Goal: Navigation & Orientation: Understand site structure

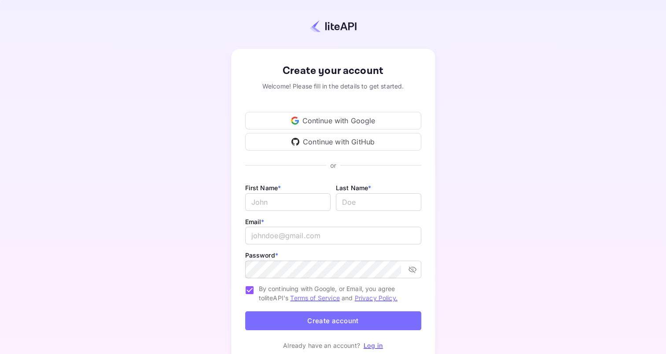
click at [348, 120] on div "Continue with Google" at bounding box center [333, 121] width 176 height 18
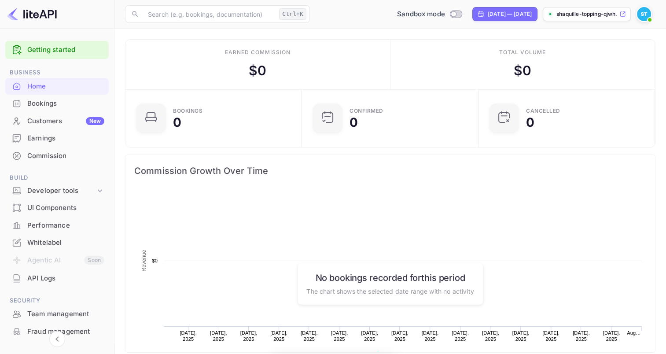
scroll to position [136, 164]
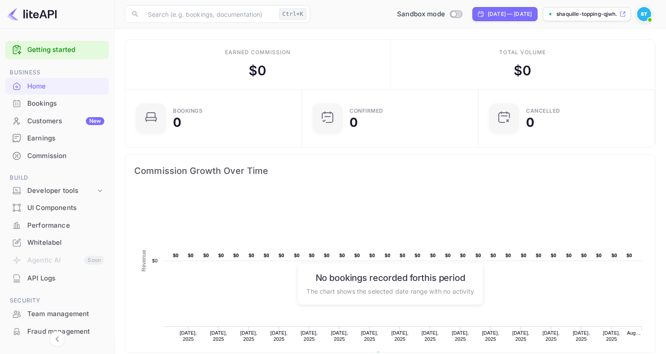
click at [99, 107] on div "Bookings" at bounding box center [65, 104] width 77 height 10
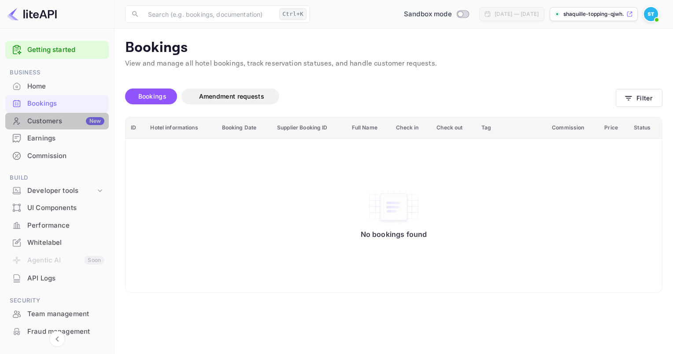
click at [73, 123] on div "Customers New" at bounding box center [65, 121] width 77 height 10
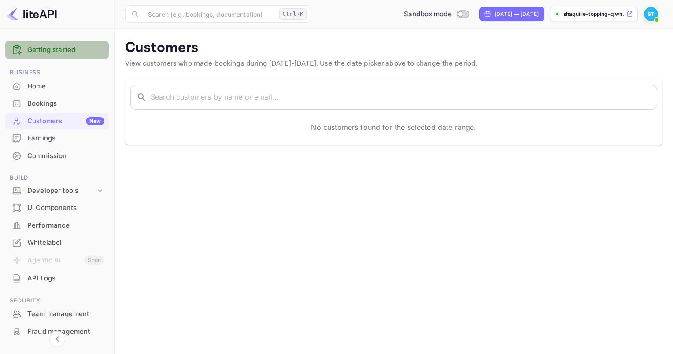
click at [77, 49] on link "Getting started" at bounding box center [65, 50] width 77 height 10
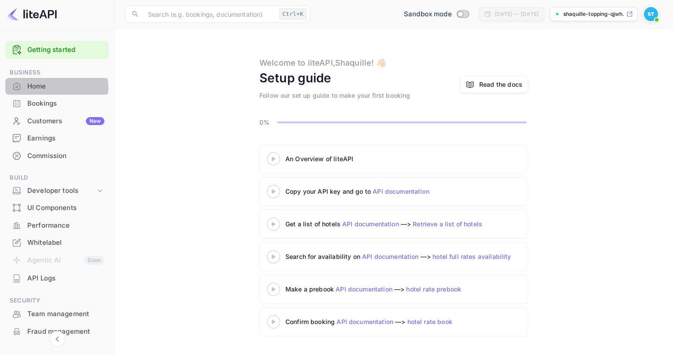
click at [37, 88] on div "Home" at bounding box center [65, 86] width 77 height 10
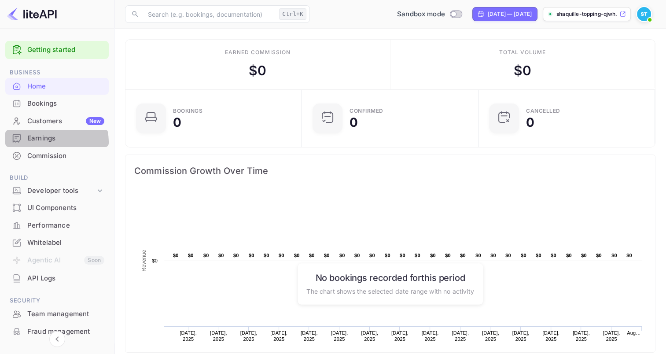
click at [53, 142] on div "Earnings" at bounding box center [65, 138] width 77 height 10
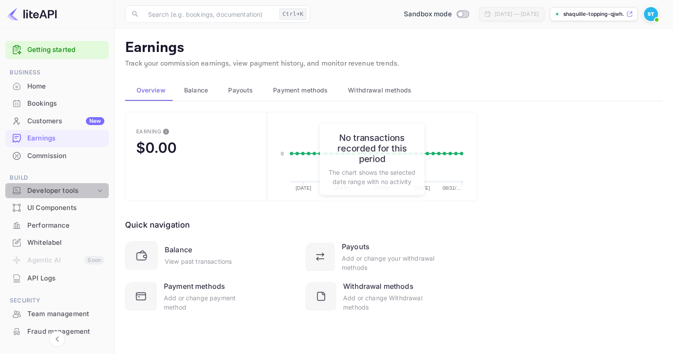
click at [61, 188] on div "Developer tools" at bounding box center [61, 191] width 68 height 10
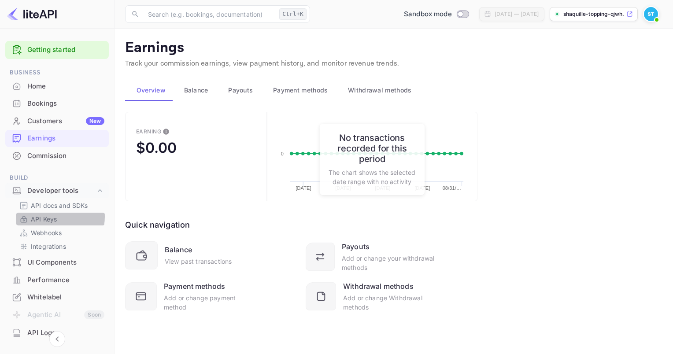
click at [52, 217] on p "API Keys" at bounding box center [44, 218] width 26 height 9
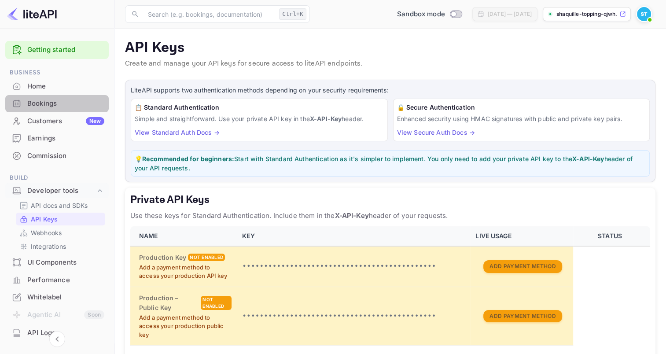
click at [60, 96] on div "Bookings" at bounding box center [56, 103] width 103 height 17
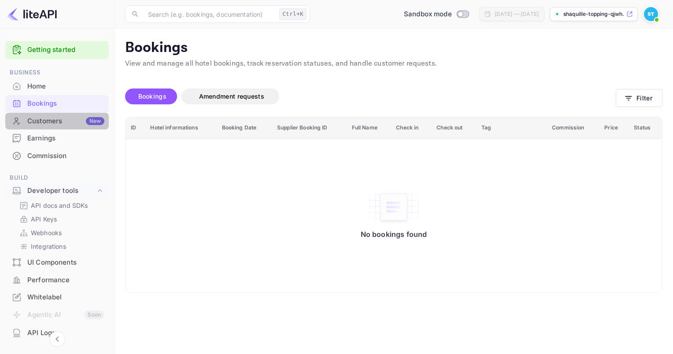
click at [65, 120] on div "Customers New" at bounding box center [65, 121] width 77 height 10
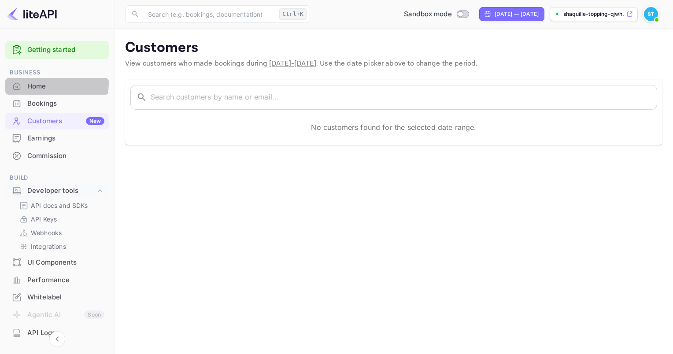
click at [44, 83] on div "Home" at bounding box center [65, 86] width 77 height 10
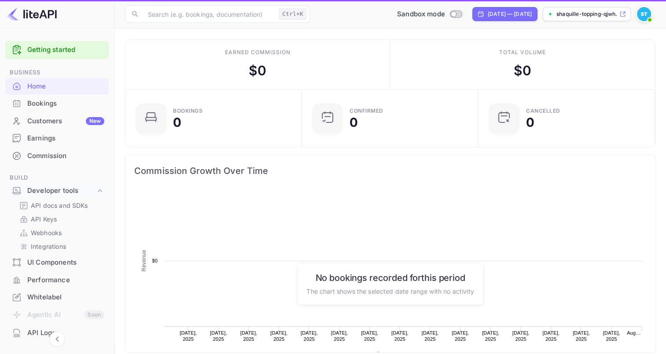
scroll to position [136, 164]
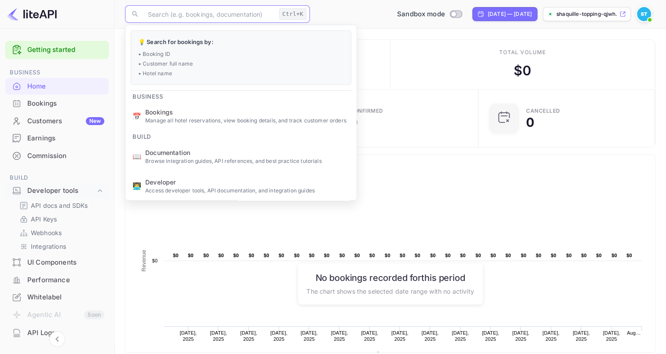
click at [196, 15] on input "text" at bounding box center [209, 14] width 133 height 18
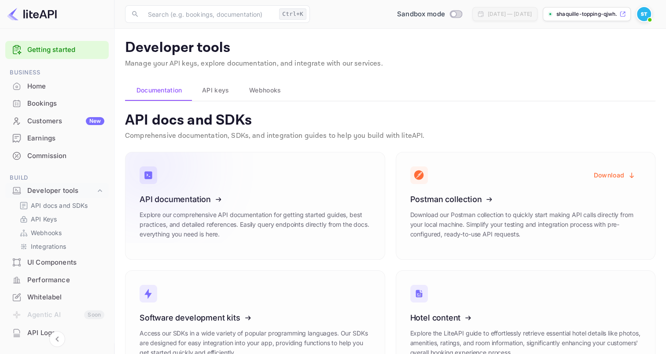
click at [238, 209] on icon at bounding box center [193, 197] width 137 height 91
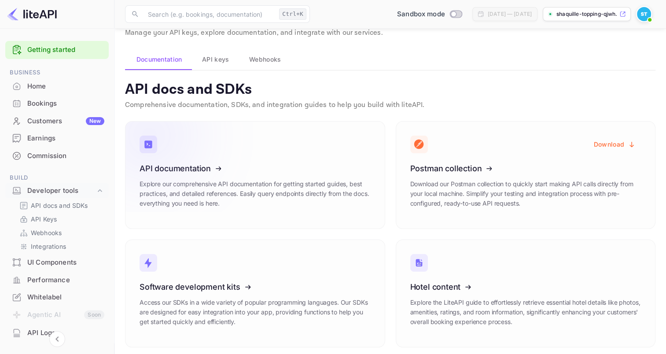
scroll to position [31, 0]
click at [192, 171] on icon at bounding box center [193, 166] width 137 height 91
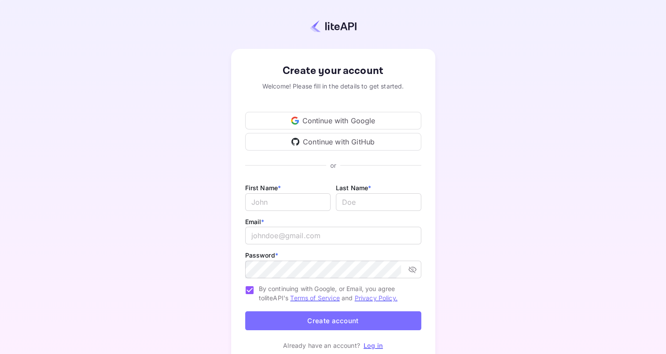
click at [330, 125] on div "Continue with Google" at bounding box center [333, 121] width 176 height 18
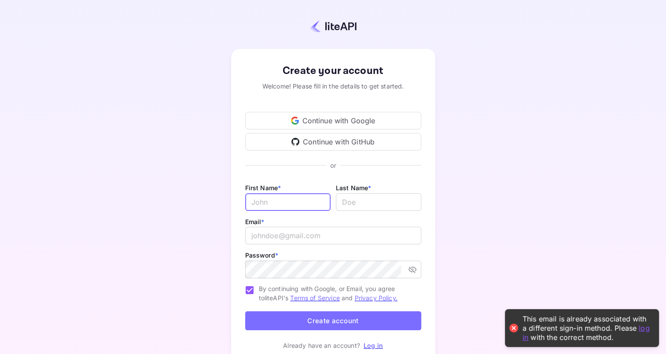
click at [289, 205] on input "Email *" at bounding box center [287, 202] width 85 height 18
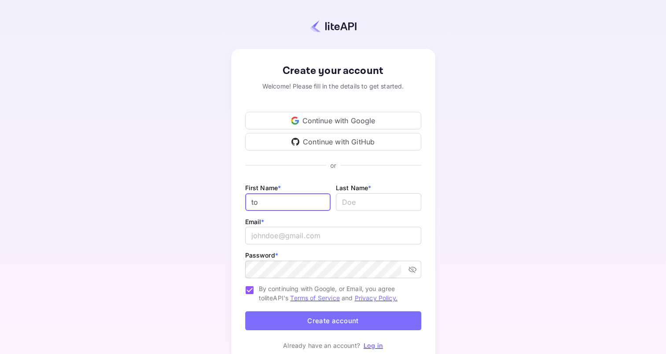
type input "t"
type input "shaquille"
click at [359, 203] on input "lastName" at bounding box center [378, 202] width 85 height 18
type input "topping"
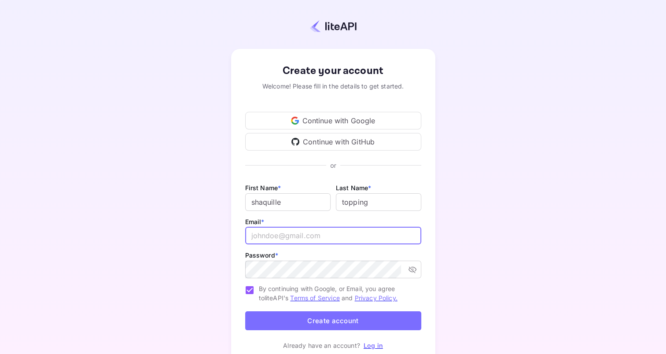
click at [314, 232] on input "email" at bounding box center [333, 236] width 176 height 18
type input "toppingshaquille202@gmail.com"
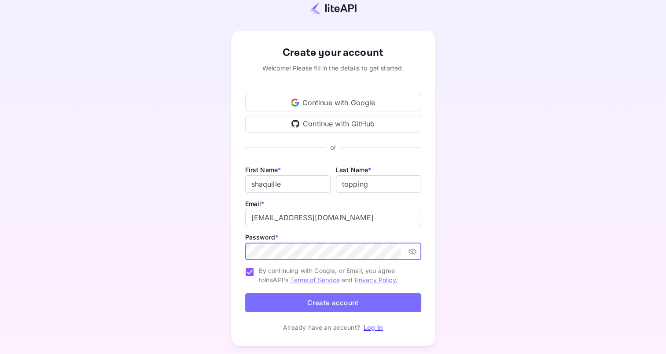
scroll to position [18, 0]
click at [372, 330] on link "Log in" at bounding box center [373, 327] width 19 height 7
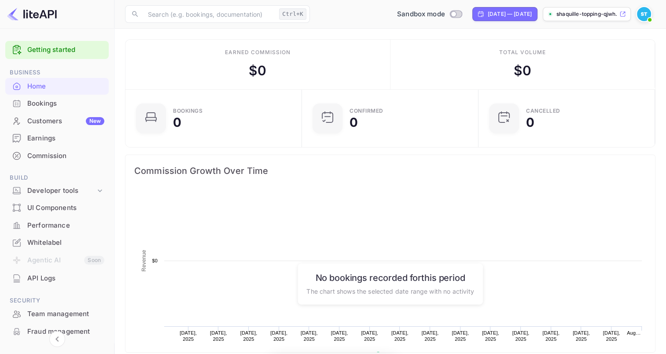
scroll to position [136, 164]
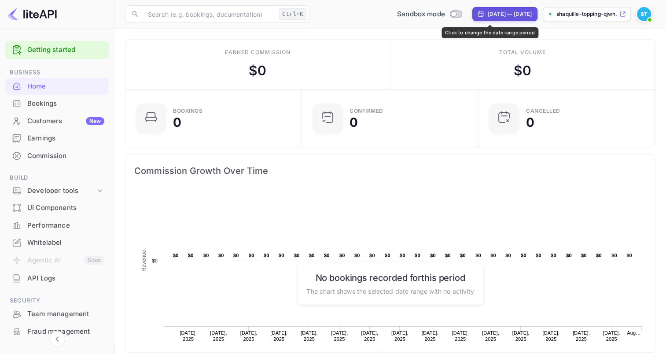
click at [509, 11] on div "[DATE] — [DATE]" at bounding box center [510, 14] width 44 height 8
select select "6"
select select "2025"
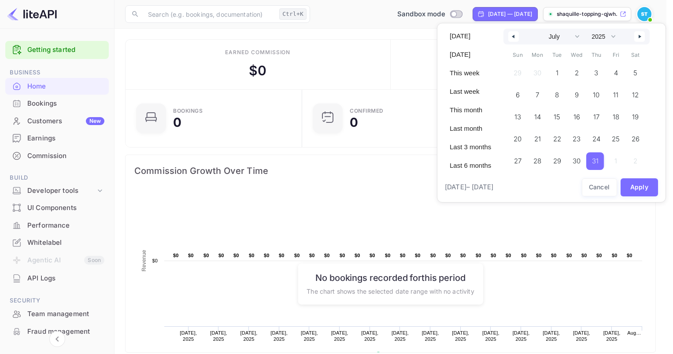
click at [509, 11] on div at bounding box center [336, 177] width 673 height 354
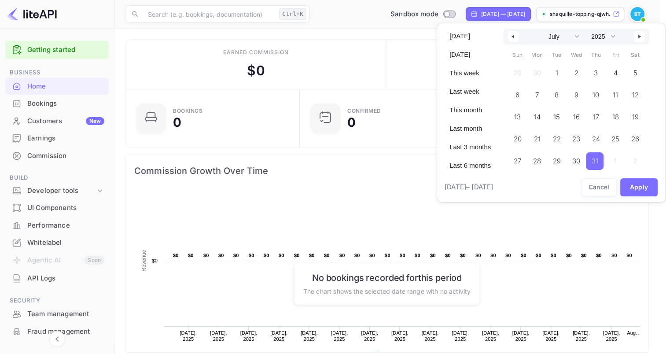
scroll to position [7, 7]
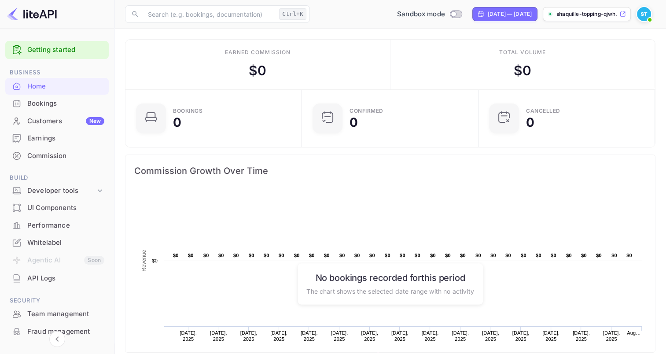
click at [572, 12] on p "shaquille-topping-qjwh..." at bounding box center [587, 14] width 61 height 8
click at [44, 104] on div "Bookings" at bounding box center [65, 104] width 77 height 10
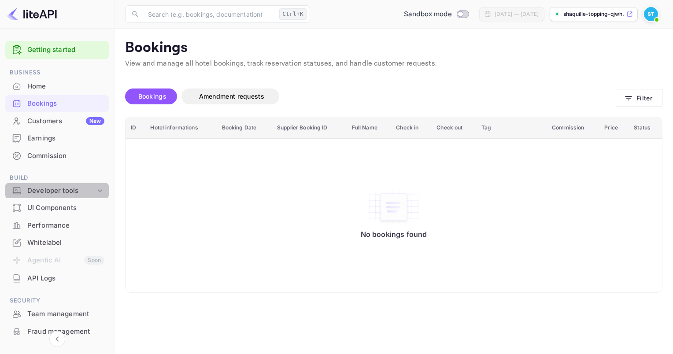
click at [70, 185] on div "Developer tools" at bounding box center [56, 190] width 103 height 15
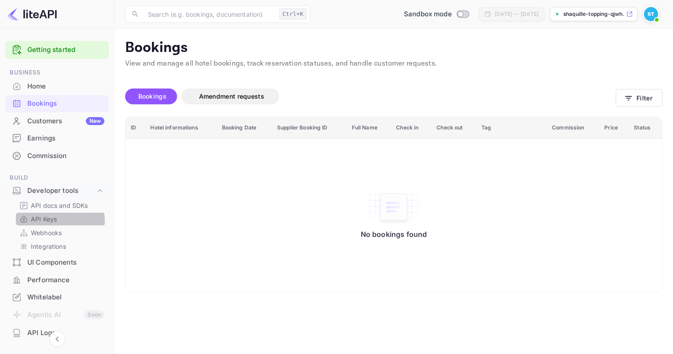
click at [53, 221] on p "API Keys" at bounding box center [44, 218] width 26 height 9
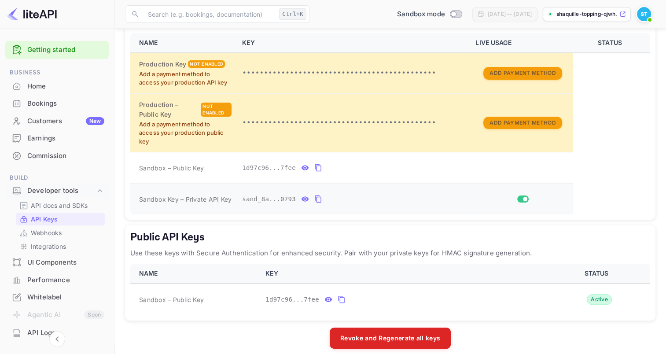
scroll to position [201, 0]
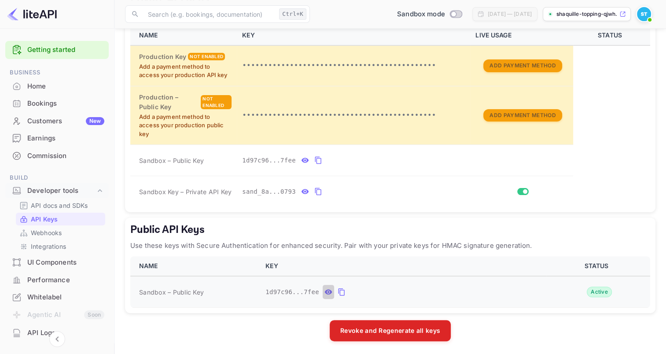
click at [323, 290] on button "public api keys table" at bounding box center [328, 292] width 11 height 14
click at [409, 290] on icon "public api keys table" at bounding box center [413, 292] width 8 height 11
click at [66, 232] on link "Webhooks" at bounding box center [60, 232] width 82 height 9
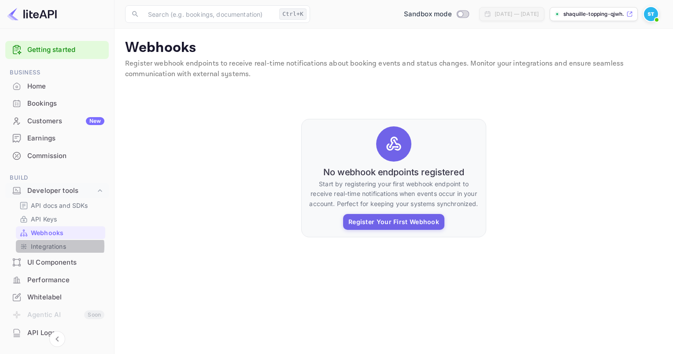
click at [53, 246] on p "Integrations" at bounding box center [48, 246] width 35 height 9
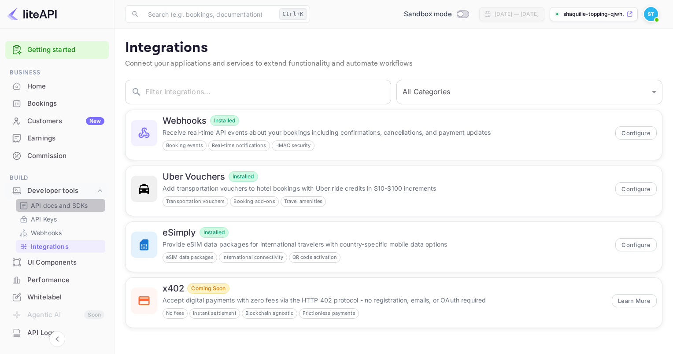
click at [69, 201] on p "API docs and SDKs" at bounding box center [59, 205] width 57 height 9
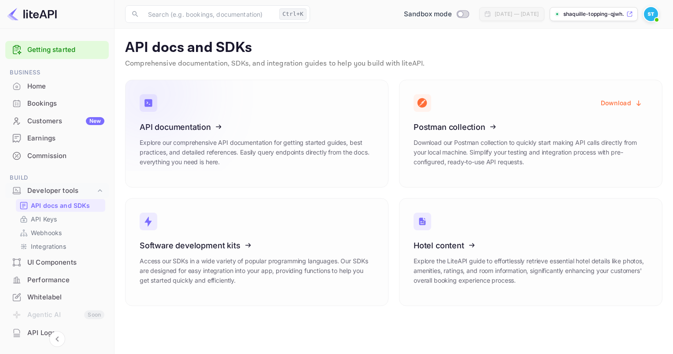
click at [178, 137] on icon at bounding box center [193, 125] width 137 height 91
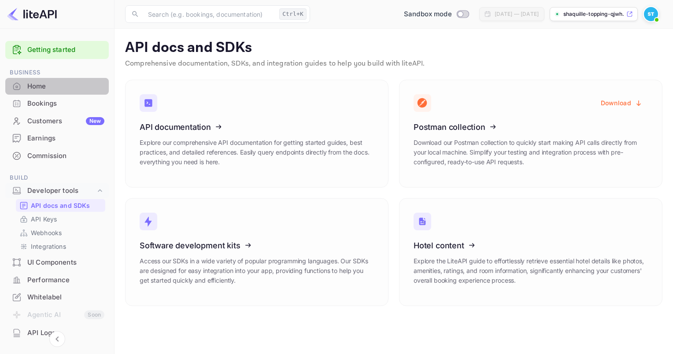
click at [68, 82] on div "Home" at bounding box center [65, 86] width 77 height 10
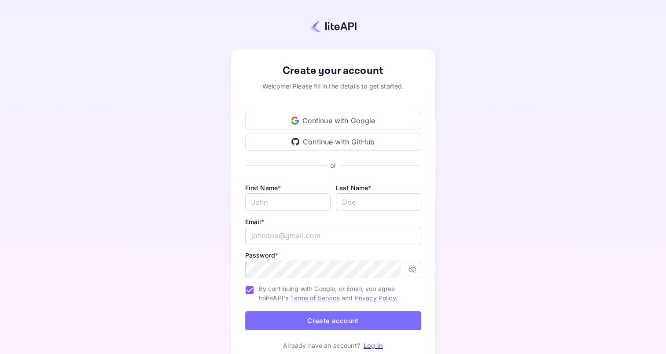
click at [322, 139] on div "Continue with GitHub" at bounding box center [333, 142] width 176 height 18
